Goal: Obtain resource: Download file/media

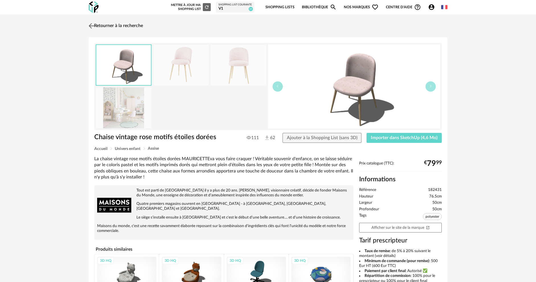
click at [92, 25] on img at bounding box center [91, 26] width 8 height 8
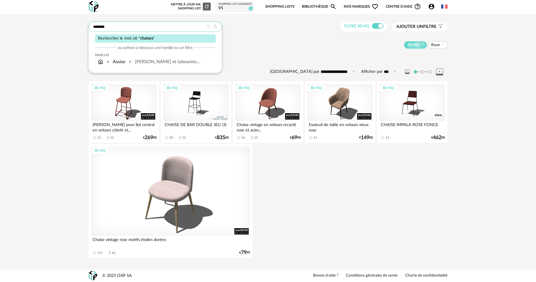
click at [181, 30] on input "*******" at bounding box center [155, 27] width 133 height 10
drag, startPoint x: 181, startPoint y: 30, endPoint x: 156, endPoint y: 32, distance: 25.1
click at [156, 32] on div "******* Rechercher le mot clé " chaises " ou activez ci-dessous une famille ou …" at bounding box center [155, 27] width 133 height 10
type input "****"
type input "**********"
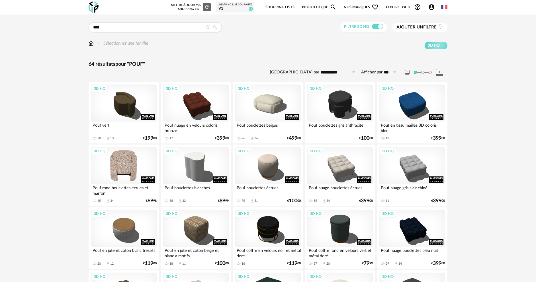
click at [123, 177] on div "3D HQ" at bounding box center [123, 165] width 65 height 37
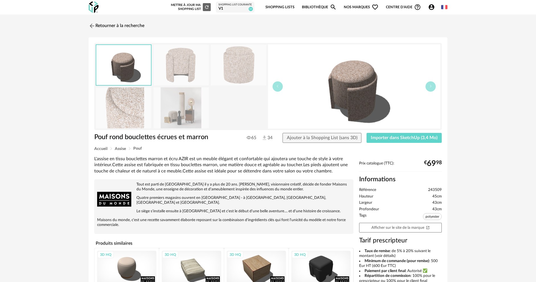
click at [166, 116] on img at bounding box center [180, 107] width 55 height 41
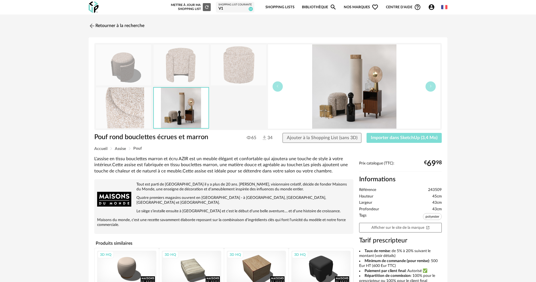
click at [413, 139] on span "Importer dans SketchUp (3,4 Mo)" at bounding box center [404, 138] width 67 height 5
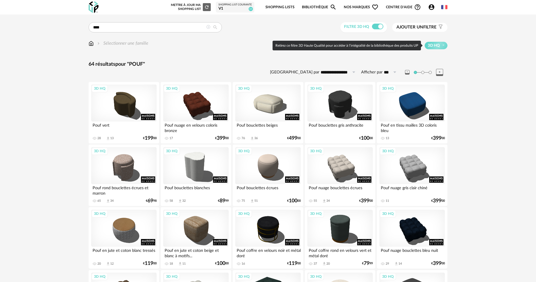
click at [425, 28] on span "Ajouter un filtre" at bounding box center [416, 27] width 40 height 6
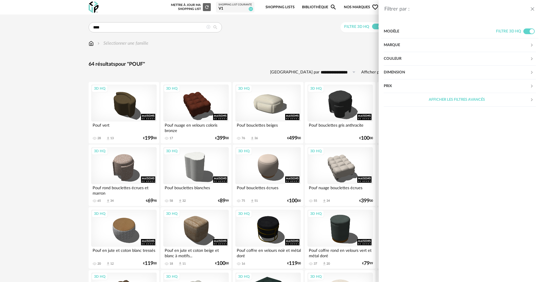
click at [404, 59] on div "Couleur" at bounding box center [457, 59] width 146 height 14
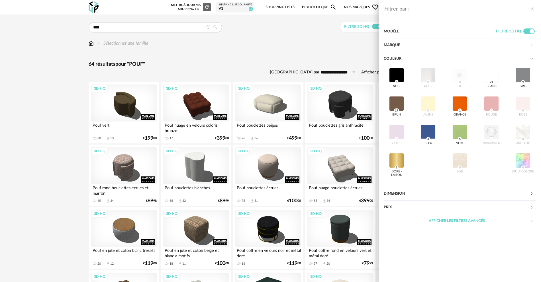
click at [279, 52] on div "Filtrer par : Modèle Filtre 3D HQ Marque &tradition 0 101 Copenhagen 0 366 Conc…" at bounding box center [270, 141] width 541 height 282
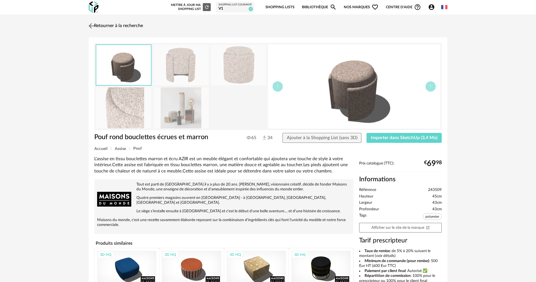
click at [95, 28] on img at bounding box center [91, 26] width 8 height 8
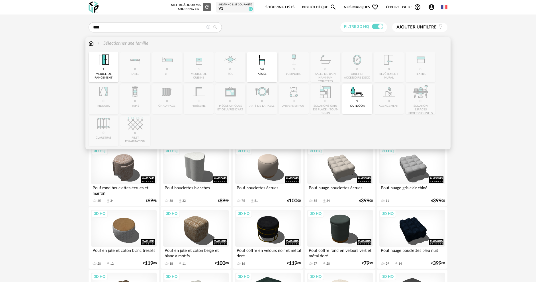
click at [90, 46] on img at bounding box center [91, 43] width 5 height 7
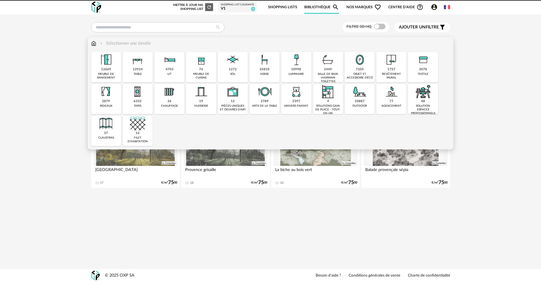
click at [291, 105] on div "univers enfant" at bounding box center [296, 106] width 24 height 4
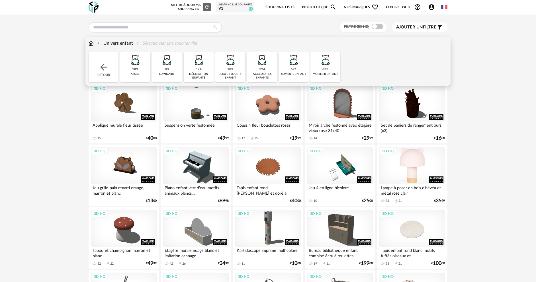
click at [412, 160] on div "3D HQ" at bounding box center [411, 165] width 65 height 37
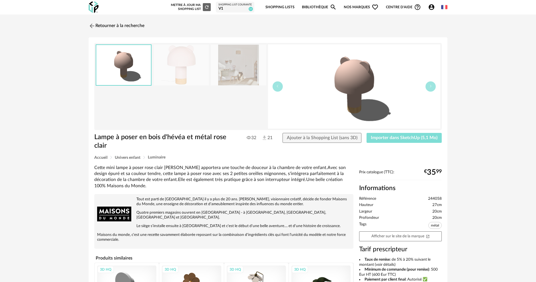
click at [420, 141] on button "Importer dans SketchUp (5,1 Mo)" at bounding box center [403, 138] width 75 height 10
click at [413, 138] on span "Importer dans SketchUp (5,1 Mo)" at bounding box center [404, 138] width 67 height 5
click at [429, 235] on icon "Open In New icon" at bounding box center [428, 237] width 4 height 4
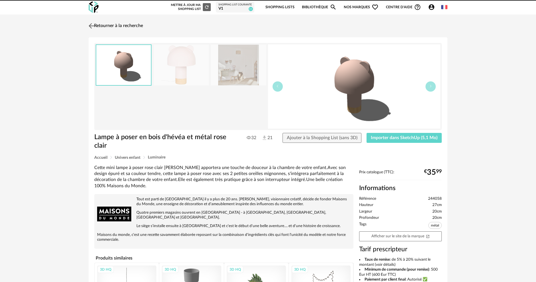
click at [100, 26] on link "Retourner à la recherche" at bounding box center [115, 26] width 56 height 13
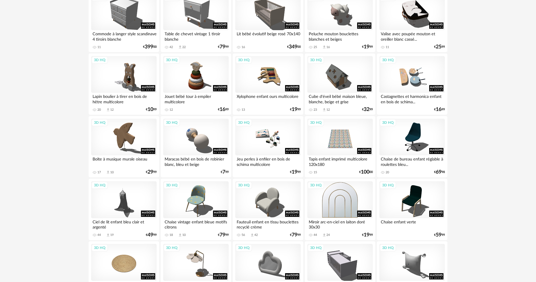
scroll to position [370, 0]
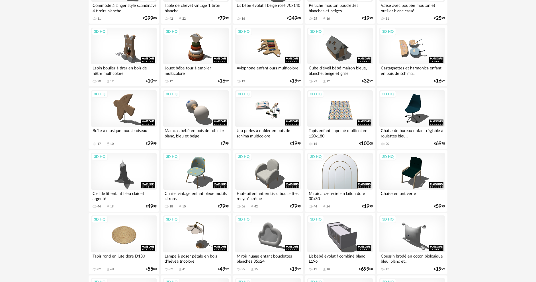
click at [343, 169] on div "3D HQ" at bounding box center [339, 171] width 65 height 37
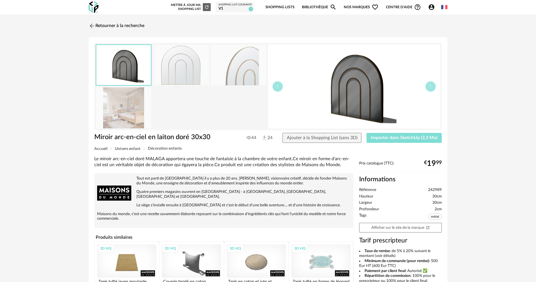
click at [406, 142] on button "Importer dans SketchUp (3,3 Mo)" at bounding box center [403, 138] width 75 height 10
click at [414, 227] on link "Afficher sur le site de la marque Open In New icon" at bounding box center [400, 228] width 83 height 10
click at [128, 26] on link "Retourner à la recherche" at bounding box center [115, 26] width 56 height 13
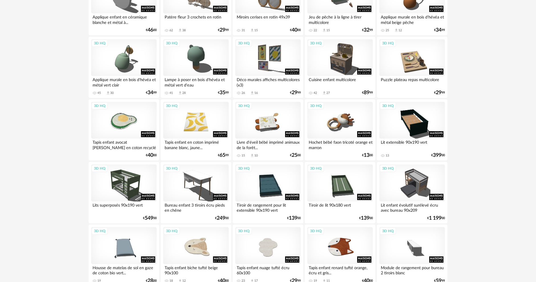
scroll to position [1091, 0]
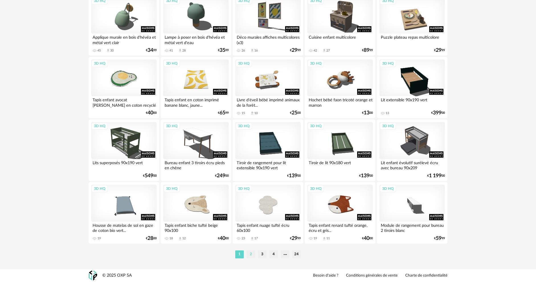
click at [248, 256] on li "2" at bounding box center [251, 255] width 9 height 8
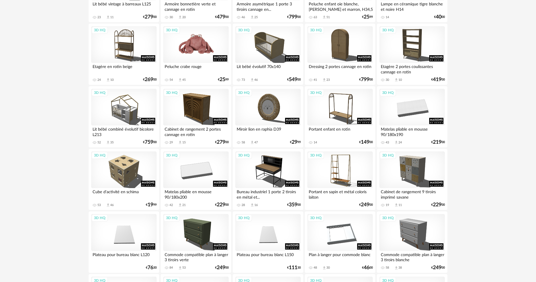
scroll to position [313, 0]
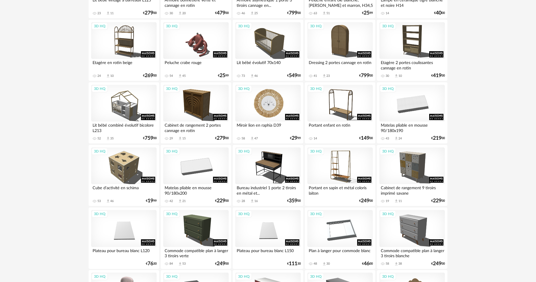
click at [257, 113] on div "3D HQ" at bounding box center [267, 103] width 65 height 37
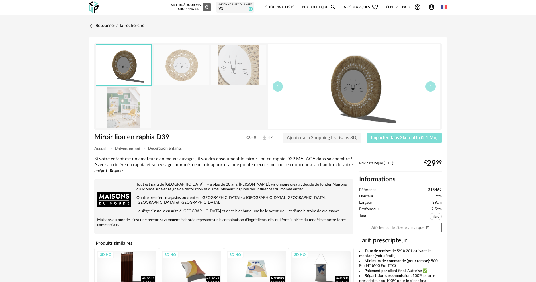
click at [429, 138] on span "Importer dans SketchUp (2,1 Mo)" at bounding box center [404, 138] width 67 height 5
click at [99, 26] on link "Retourner à la recherche" at bounding box center [115, 26] width 56 height 13
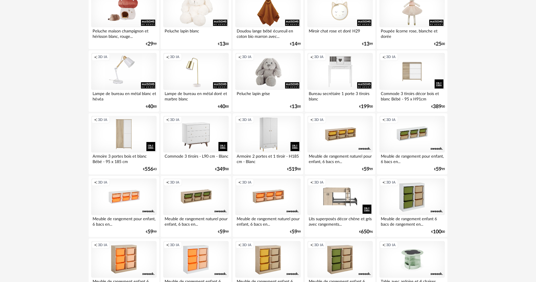
scroll to position [712, 0]
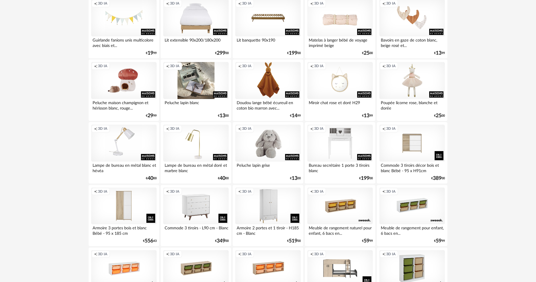
click at [198, 79] on div "Creation icon 3D IA" at bounding box center [195, 80] width 65 height 37
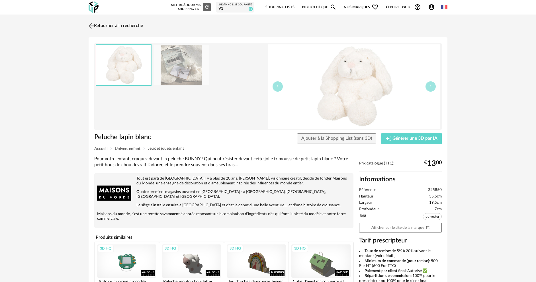
click at [99, 27] on link "Retourner à la recherche" at bounding box center [115, 26] width 56 height 13
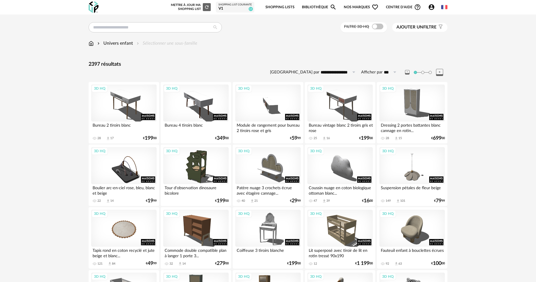
click at [382, 30] on div "Filtre 3D HQ" at bounding box center [363, 27] width 47 height 11
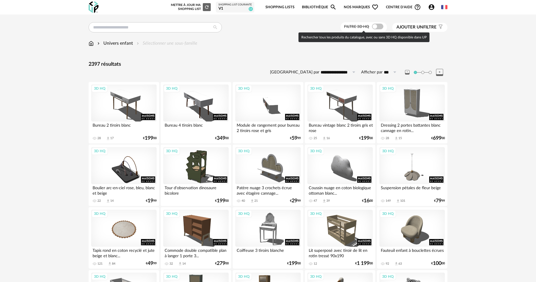
click at [377, 28] on span at bounding box center [377, 27] width 11 height 6
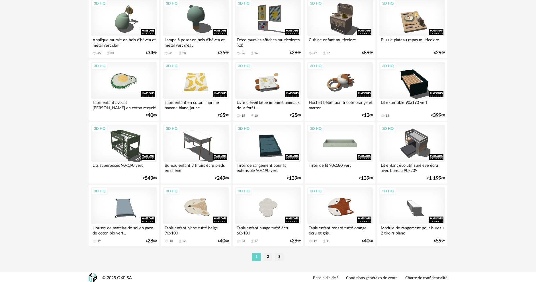
scroll to position [1091, 0]
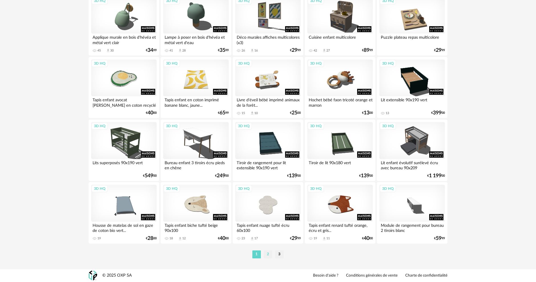
click at [265, 255] on li "2" at bounding box center [268, 255] width 9 height 8
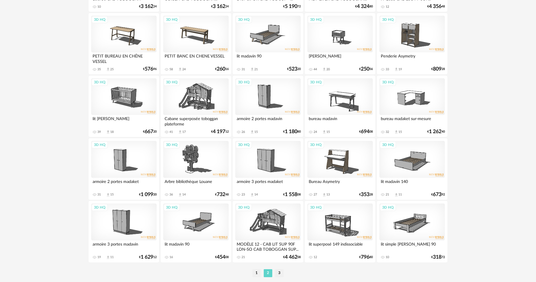
scroll to position [1091, 0]
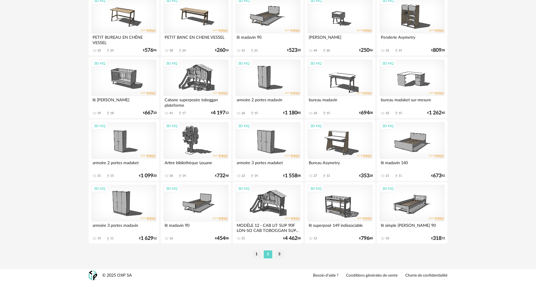
click at [277, 257] on li "3" at bounding box center [279, 255] width 9 height 8
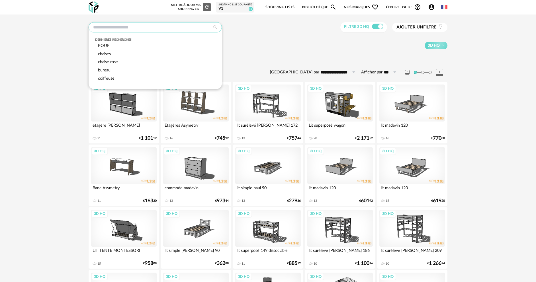
click at [110, 28] on input "text" at bounding box center [155, 27] width 133 height 10
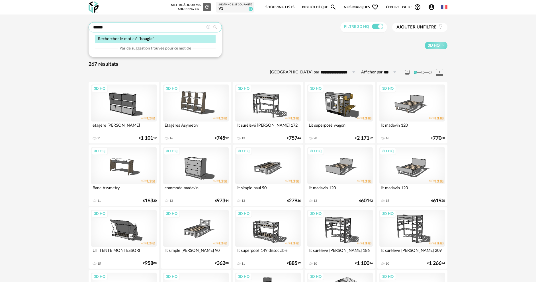
type input "******"
type input "**********"
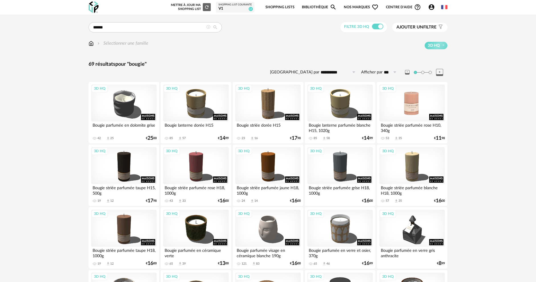
click at [409, 106] on div "3D HQ" at bounding box center [411, 103] width 65 height 37
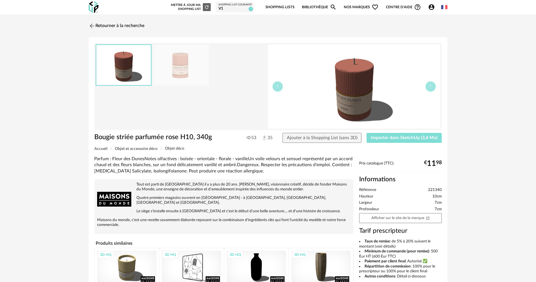
click at [393, 138] on span "Importer dans SketchUp (3,8 Mo)" at bounding box center [404, 138] width 67 height 5
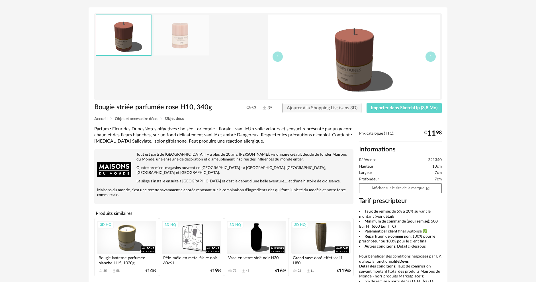
drag, startPoint x: 282, startPoint y: 129, endPoint x: 301, endPoint y: 173, distance: 47.6
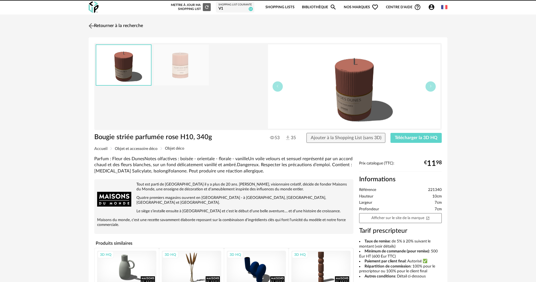
click at [89, 24] on img at bounding box center [91, 26] width 8 height 8
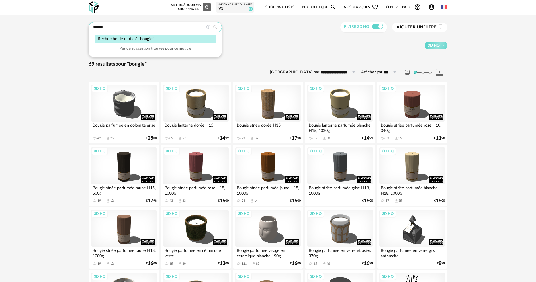
drag, startPoint x: 141, startPoint y: 30, endPoint x: 44, endPoint y: 26, distance: 96.9
type input "*****"
type input "**********"
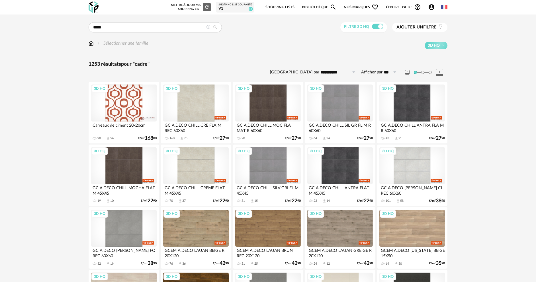
click at [93, 41] on img at bounding box center [91, 43] width 5 height 7
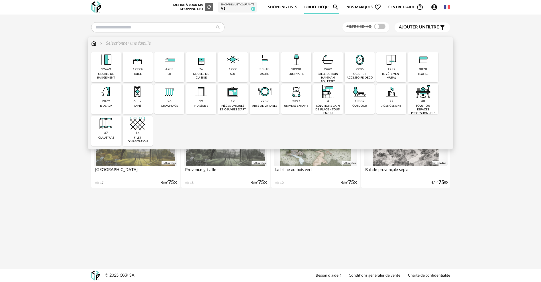
click at [360, 58] on img at bounding box center [359, 59] width 15 height 15
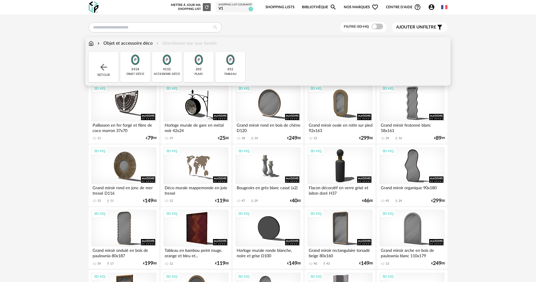
click at [225, 64] on img at bounding box center [230, 59] width 15 height 15
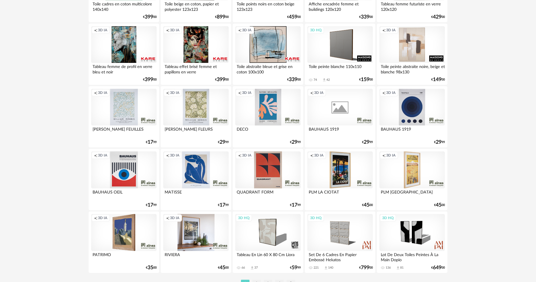
scroll to position [1082, 0]
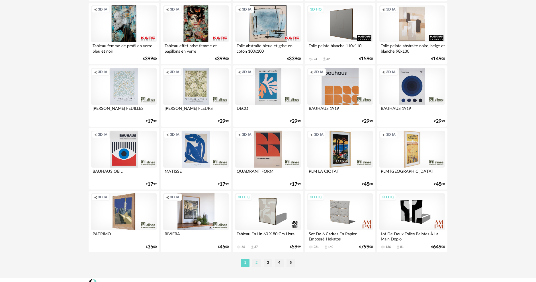
click at [255, 265] on li "2" at bounding box center [256, 263] width 9 height 8
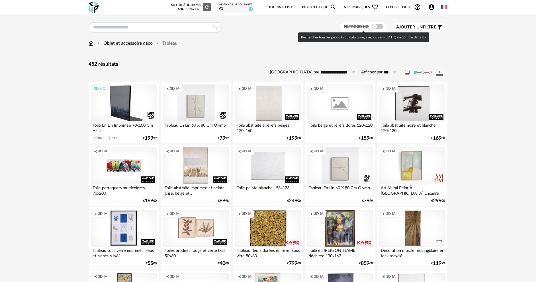
click at [377, 25] on span at bounding box center [377, 27] width 11 height 6
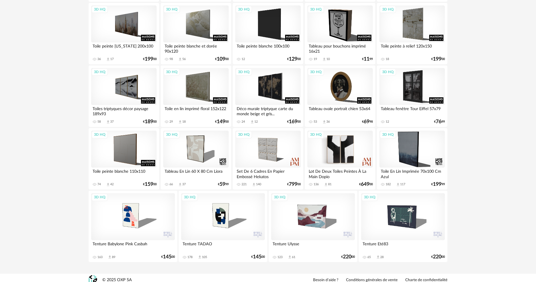
scroll to position [585, 0]
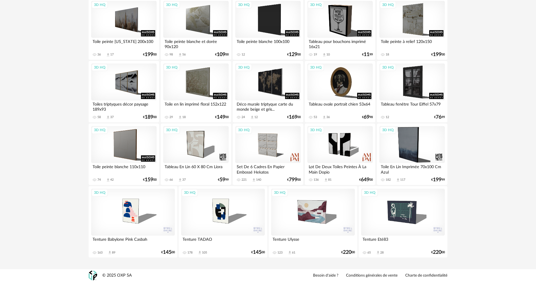
click at [127, 216] on div "3D HQ" at bounding box center [133, 212] width 84 height 47
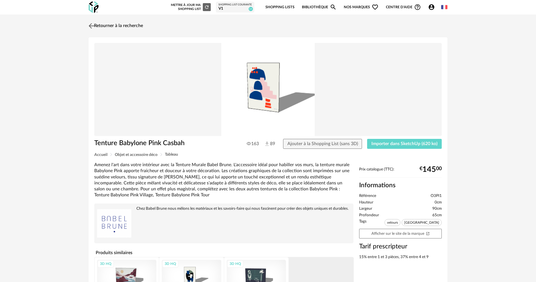
click at [90, 28] on img at bounding box center [91, 26] width 8 height 8
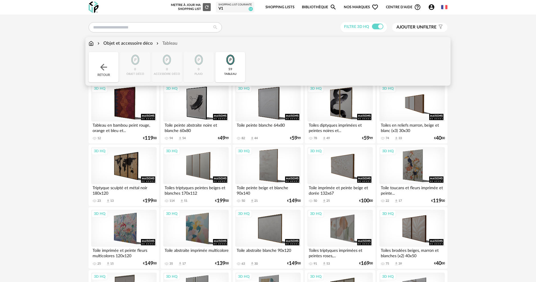
click at [125, 42] on div "Objet et accessoire déco" at bounding box center [124, 43] width 56 height 7
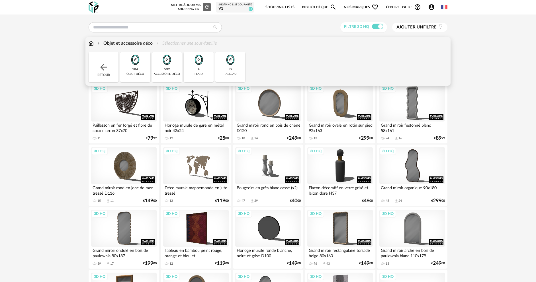
click at [175, 69] on div "532 accessoire déco" at bounding box center [167, 67] width 30 height 30
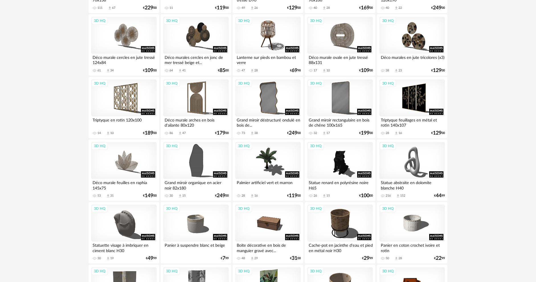
scroll to position [626, 0]
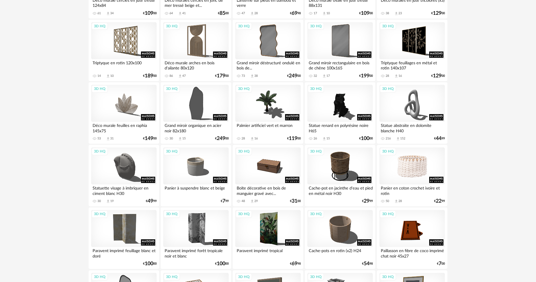
click at [426, 158] on div "3D HQ" at bounding box center [411, 165] width 65 height 37
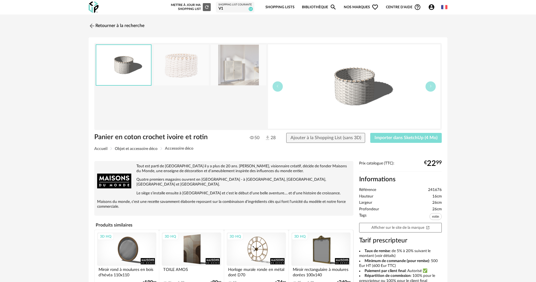
click at [392, 140] on span "Importer dans SketchUp (4 Mo)" at bounding box center [405, 138] width 63 height 5
drag, startPoint x: 273, startPoint y: 161, endPoint x: 293, endPoint y: 167, distance: 21.3
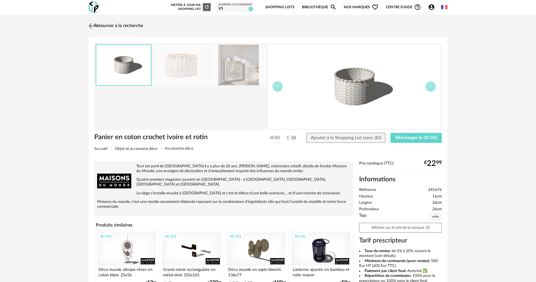
click at [95, 23] on img at bounding box center [91, 26] width 8 height 8
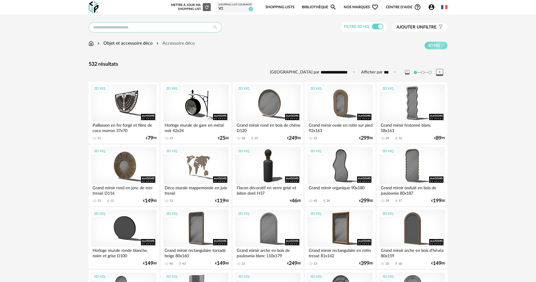
click at [116, 27] on input "text" at bounding box center [155, 27] width 133 height 10
type input "******"
type input "**********"
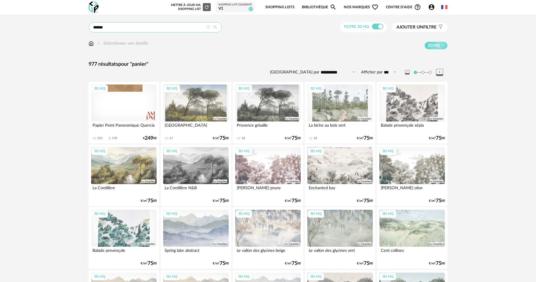
click at [114, 28] on input "******" at bounding box center [155, 27] width 133 height 10
type input "**********"
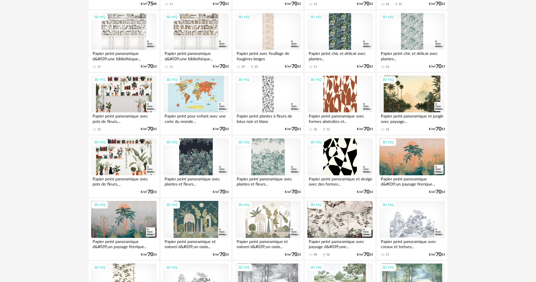
scroll to position [285, 0]
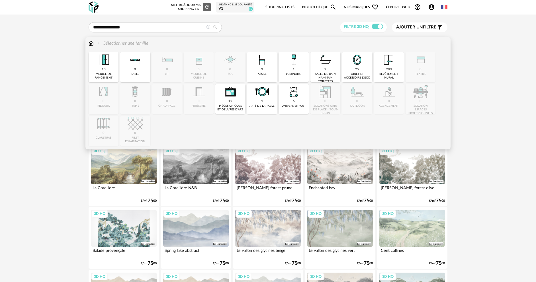
click at [89, 41] on img at bounding box center [91, 43] width 5 height 7
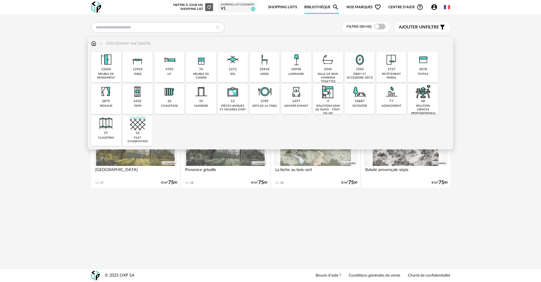
click at [175, 60] on img at bounding box center [169, 59] width 15 height 15
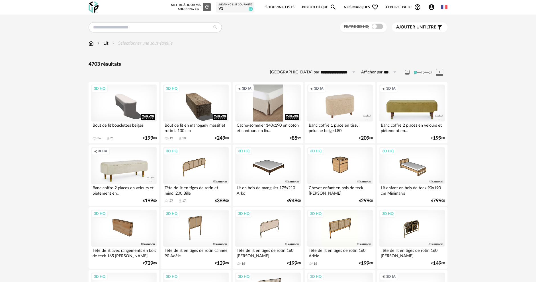
drag, startPoint x: 375, startPoint y: 30, endPoint x: 408, endPoint y: 25, distance: 33.6
click at [375, 29] on div "Filtre 3D HQ" at bounding box center [363, 27] width 47 height 11
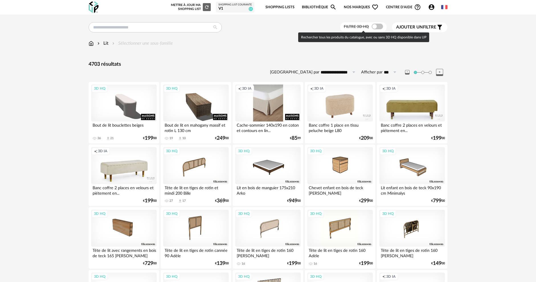
click at [375, 26] on span at bounding box center [377, 27] width 11 height 6
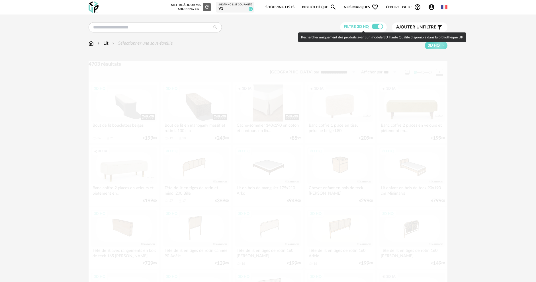
click at [418, 25] on span "Ajouter un" at bounding box center [409, 27] width 27 height 4
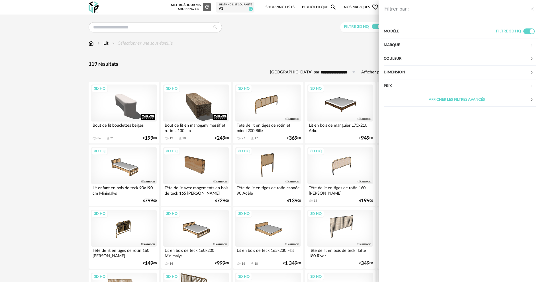
click at [409, 60] on div "Couleur" at bounding box center [457, 59] width 146 height 14
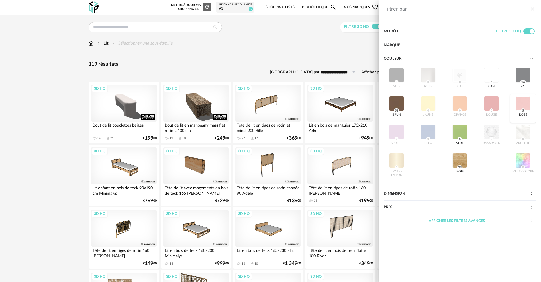
click at [523, 104] on div at bounding box center [522, 103] width 15 height 15
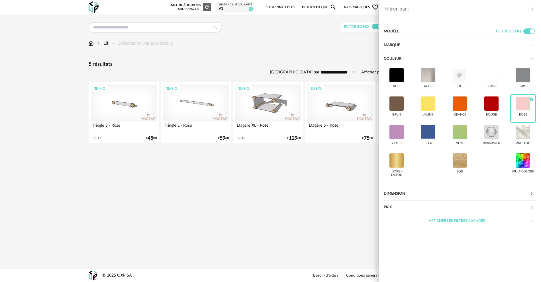
click at [255, 58] on div "Filtrer par : Modèle Filtre 3D HQ Marque &tradition 0 101 Copenhagen 0 366 Conc…" at bounding box center [270, 141] width 541 height 282
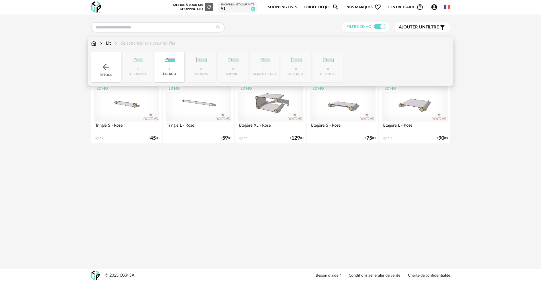
drag, startPoint x: 92, startPoint y: 43, endPoint x: 96, endPoint y: 42, distance: 4.6
click at [92, 42] on img at bounding box center [93, 43] width 5 height 7
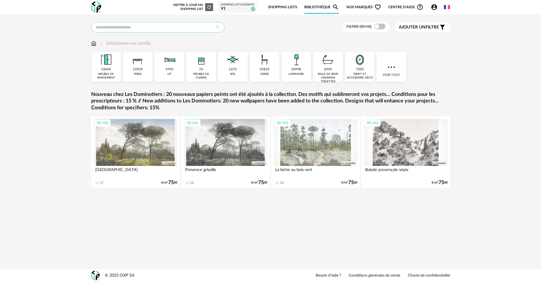
click at [130, 26] on input "text" at bounding box center [157, 27] width 133 height 10
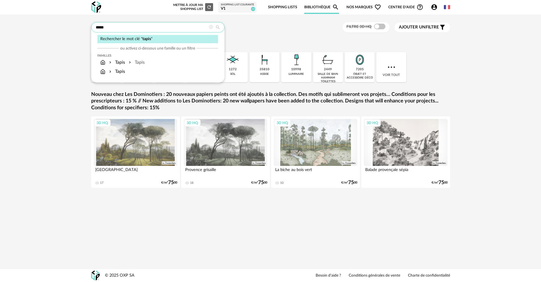
type input "*****"
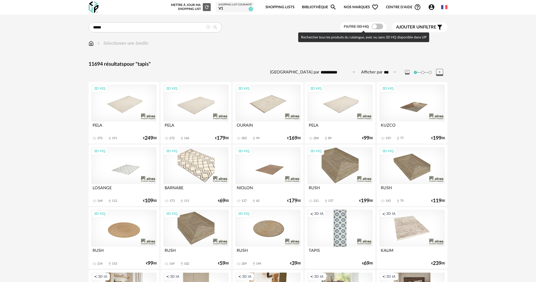
click at [376, 27] on span at bounding box center [377, 27] width 11 height 6
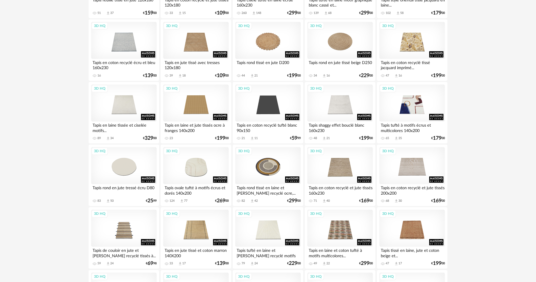
scroll to position [626, 0]
click at [271, 40] on div "3D HQ" at bounding box center [267, 40] width 65 height 37
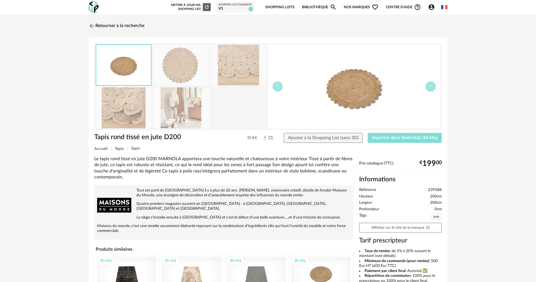
click at [397, 136] on span "Importer dans SketchUp (16 Mo)" at bounding box center [404, 138] width 65 height 5
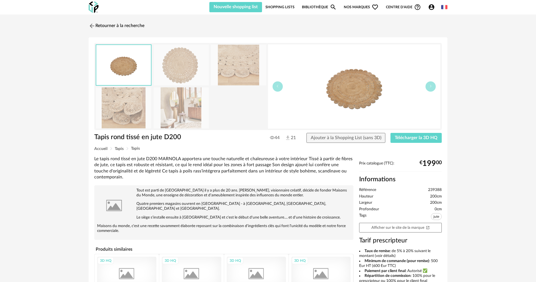
click at [97, 25] on link "Retourner à la recherche" at bounding box center [117, 26] width 56 height 13
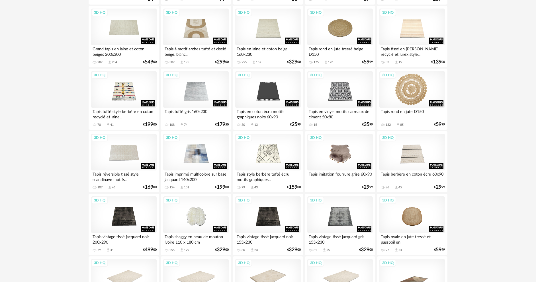
scroll to position [889, 0]
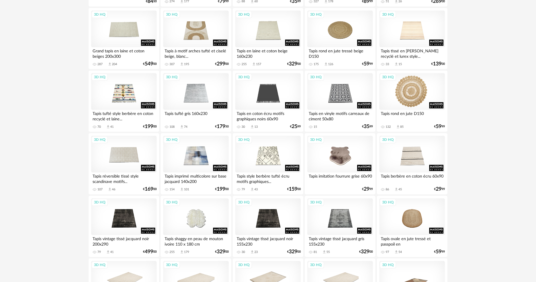
click at [425, 91] on div "3D HQ" at bounding box center [411, 91] width 65 height 37
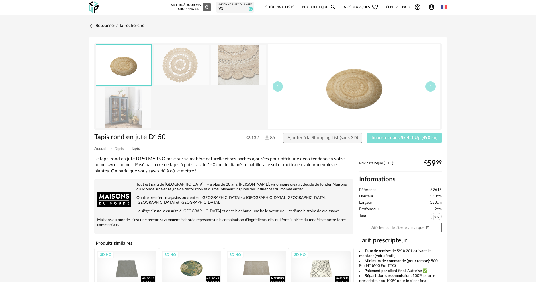
click at [400, 138] on span "Importer dans SketchUp (490 ko)" at bounding box center [404, 138] width 66 height 5
click at [108, 26] on link "Retourner à la recherche" at bounding box center [115, 26] width 56 height 13
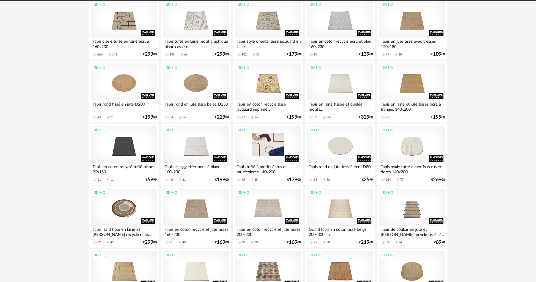
scroll to position [460, 0]
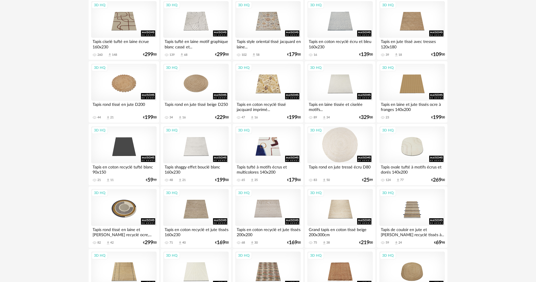
click at [345, 133] on div "3D HQ" at bounding box center [339, 144] width 65 height 37
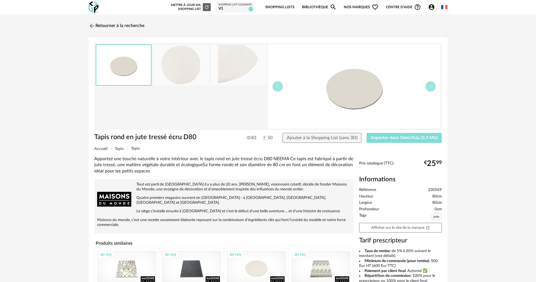
click at [400, 137] on span "Importer dans SketchUp (5,9 Mo)" at bounding box center [404, 138] width 67 height 5
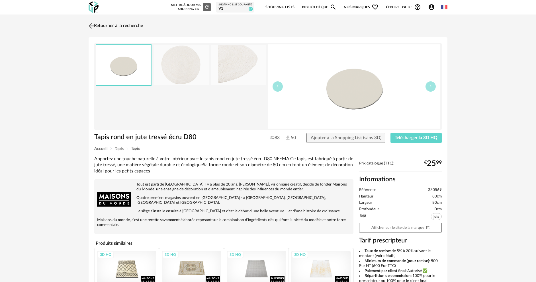
click at [104, 22] on link "Retourner à la recherche" at bounding box center [115, 26] width 56 height 13
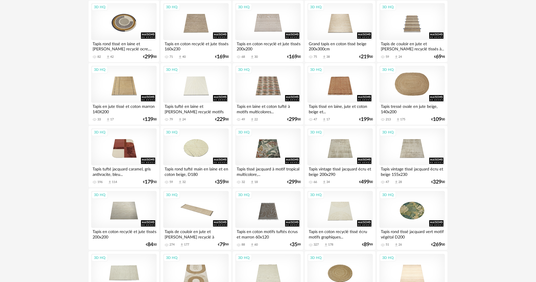
scroll to position [724, 0]
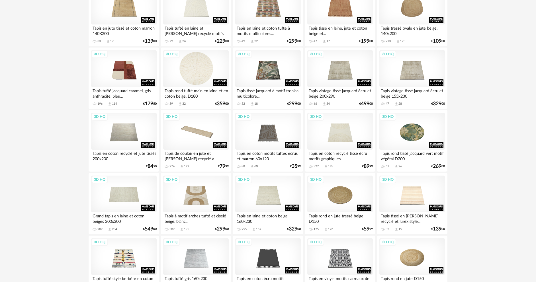
click at [202, 62] on div "3D HQ" at bounding box center [195, 68] width 65 height 37
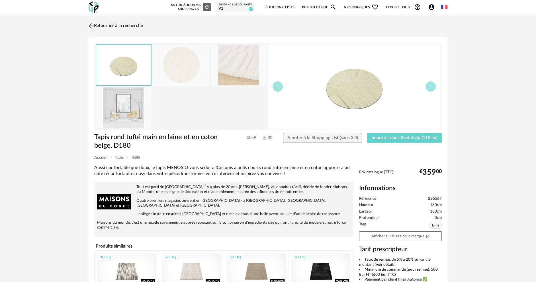
click at [94, 24] on img at bounding box center [91, 26] width 8 height 8
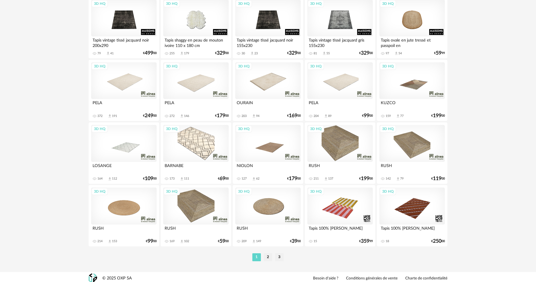
scroll to position [1091, 0]
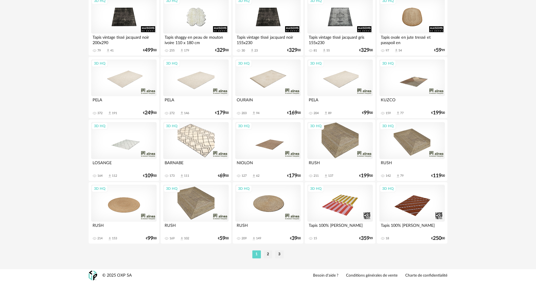
click at [267, 205] on div "3D HQ" at bounding box center [267, 203] width 65 height 37
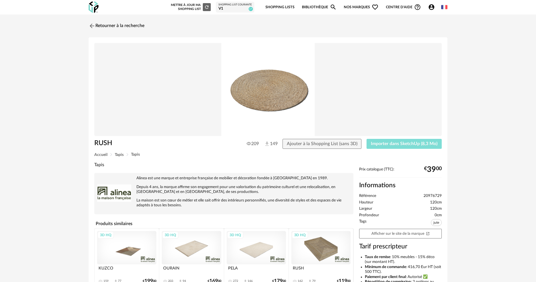
click at [413, 142] on span "Importer dans SketchUp (8,3 Mo)" at bounding box center [404, 144] width 67 height 5
